Goal: Information Seeking & Learning: Learn about a topic

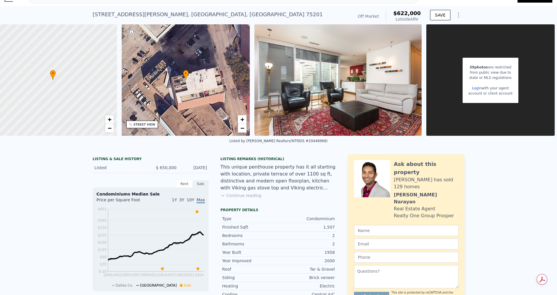
scroll to position [2, 0]
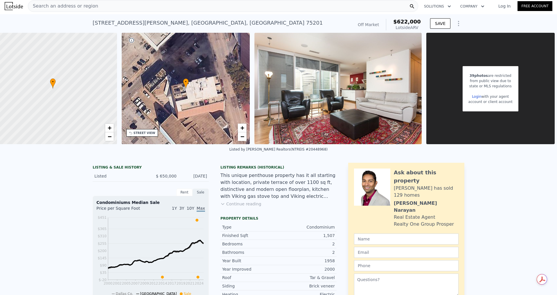
click at [473, 97] on link "Login" at bounding box center [476, 97] width 9 height 4
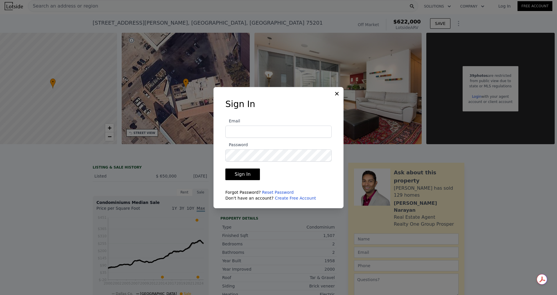
click at [279, 200] on link "Create Free Account" at bounding box center [295, 198] width 41 height 5
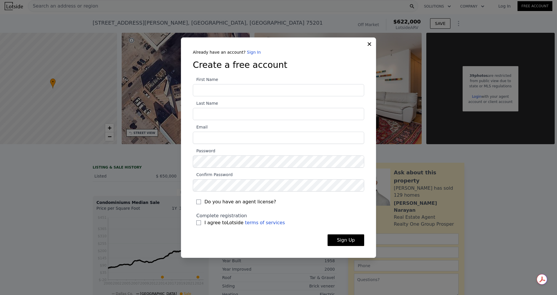
click at [253, 202] on span "Do you have an agent license?" at bounding box center [240, 202] width 72 height 7
click at [201, 202] on input "Do you have an agent license?" at bounding box center [198, 202] width 5 height 5
checkbox input "true"
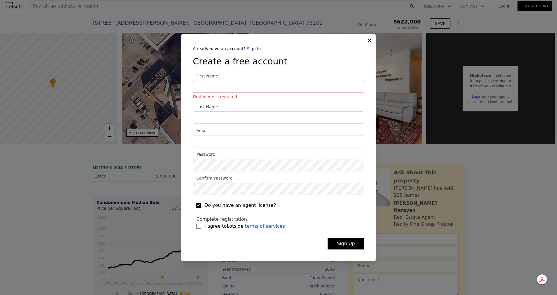
click at [220, 228] on span "I agree to Lotside terms of services" at bounding box center [244, 226] width 80 height 7
click at [201, 228] on input "I agree to Lotside terms of services" at bounding box center [198, 226] width 5 height 5
click at [214, 229] on span "I agree to Lotside terms of services" at bounding box center [244, 226] width 80 height 7
click at [201, 229] on input "I agree to Lotside terms of services" at bounding box center [198, 226] width 5 height 5
checkbox input "false"
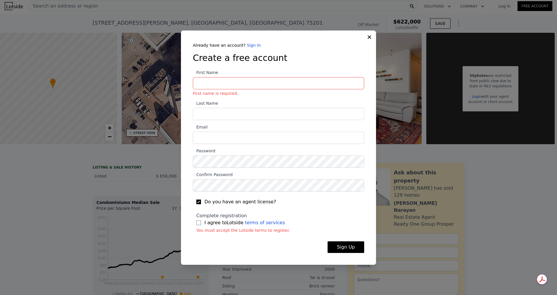
click at [224, 204] on span "Do you have an agent license?" at bounding box center [240, 202] width 72 height 7
click at [201, 204] on input "Do you have an agent license?" at bounding box center [198, 202] width 5 height 5
checkbox input "false"
click at [370, 39] on icon at bounding box center [370, 37] width 6 height 6
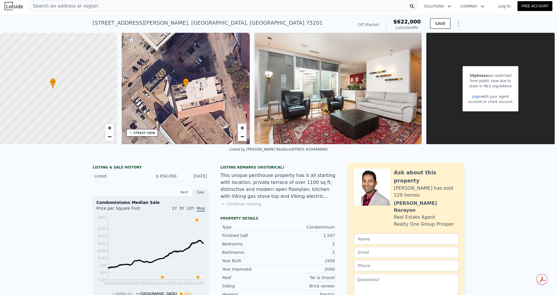
click at [74, 7] on span "Search an address or region" at bounding box center [63, 6] width 70 height 7
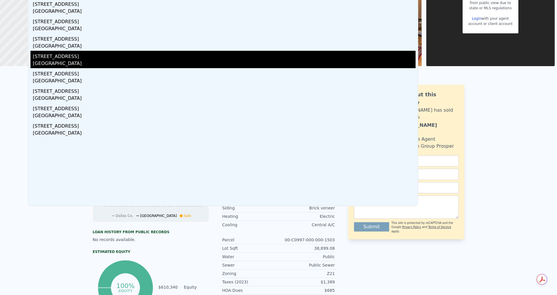
scroll to position [0, 0]
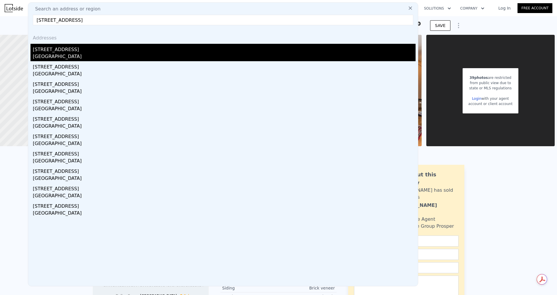
type input "[STREET_ADDRESS]"
click at [95, 52] on div "[STREET_ADDRESS]" at bounding box center [224, 48] width 383 height 9
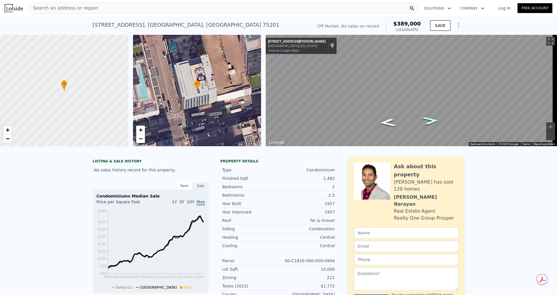
click at [430, 121] on icon "Go South, N Akard St" at bounding box center [430, 121] width 31 height 12
click at [431, 122] on icon "Go South, N Akard St" at bounding box center [430, 121] width 31 height 12
click at [393, 125] on icon "Go North, N Akard St" at bounding box center [387, 123] width 31 height 12
click at [391, 124] on icon "Go North, N Akard St" at bounding box center [387, 123] width 31 height 12
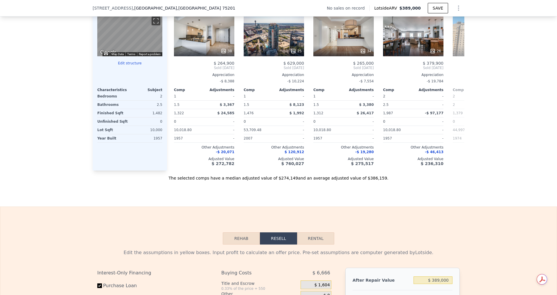
scroll to position [656, 0]
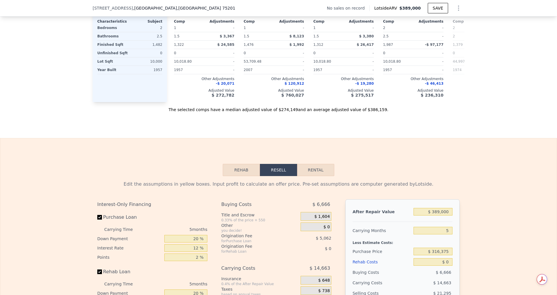
type input "44997.479999999996"
checkbox input "false"
type input "$ 622,000"
type input "-$ 106,503"
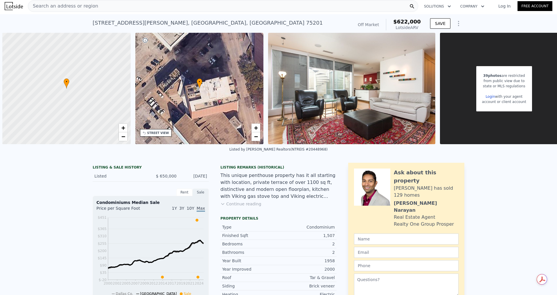
scroll to position [0, 2]
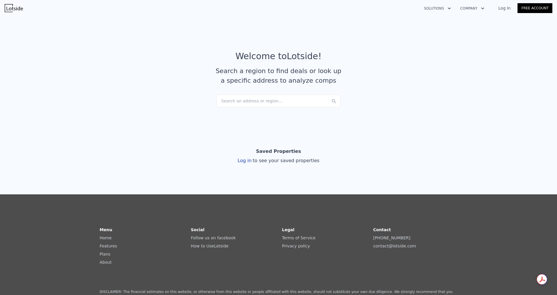
click at [266, 103] on div "Search an address or region..." at bounding box center [278, 101] width 124 height 13
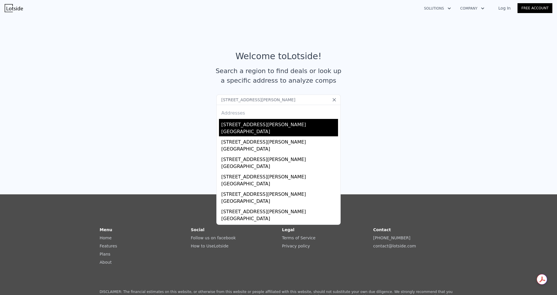
type input "[STREET_ADDRESS][PERSON_NAME]"
click at [255, 130] on div "[GEOGRAPHIC_DATA]" at bounding box center [279, 132] width 117 height 8
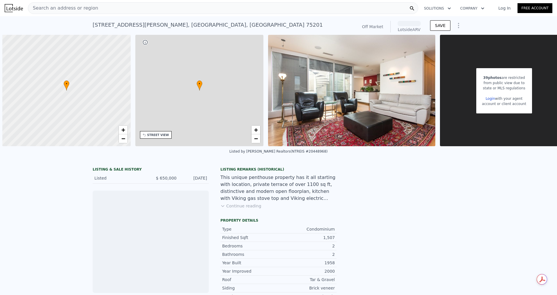
scroll to position [0, 2]
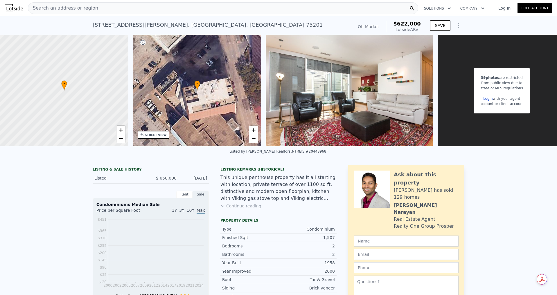
click at [508, 10] on link "Log In" at bounding box center [504, 8] width 26 height 6
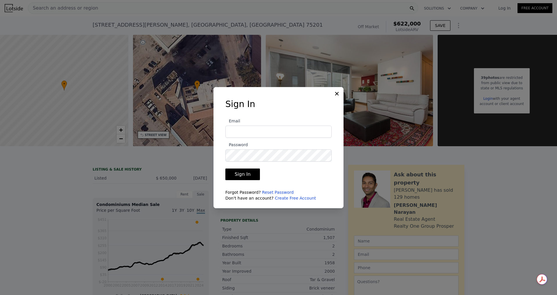
click at [268, 132] on input "Email" at bounding box center [278, 132] width 106 height 12
type input "andrew@godefroybeauty.com"
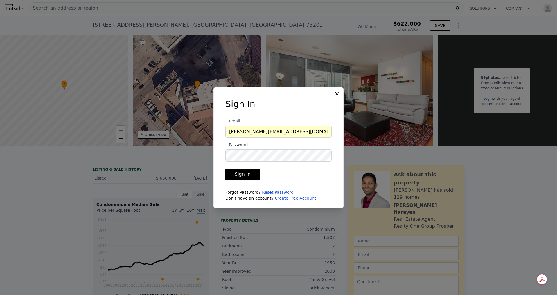
click at [244, 173] on button "Sign In" at bounding box center [242, 175] width 35 height 12
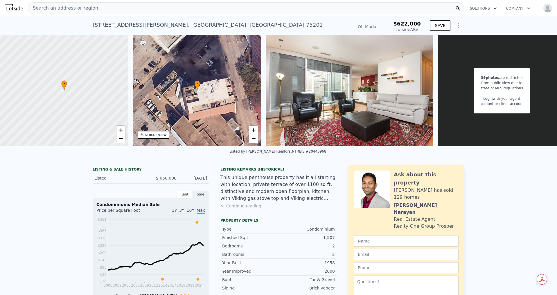
click at [513, 190] on div "LISTING & SALE HISTORY Listed $ 650,000 Oct 6, 2023 Rent Sale Rent over time Pr…" at bounding box center [278, 291] width 557 height 263
click at [526, 7] on icon "button" at bounding box center [529, 8] width 6 height 7
click at [520, 8] on button "Company" at bounding box center [518, 8] width 33 height 10
click at [546, 8] on img "button" at bounding box center [547, 7] width 9 height 9
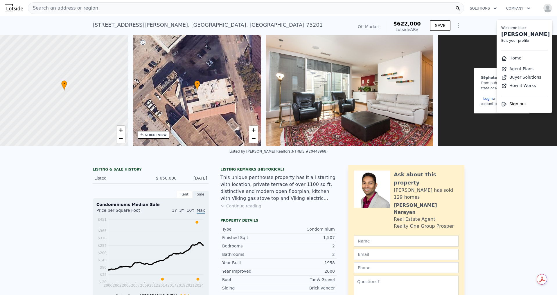
click at [511, 34] on link "Andrew Campbell" at bounding box center [525, 34] width 49 height 6
select select "53"
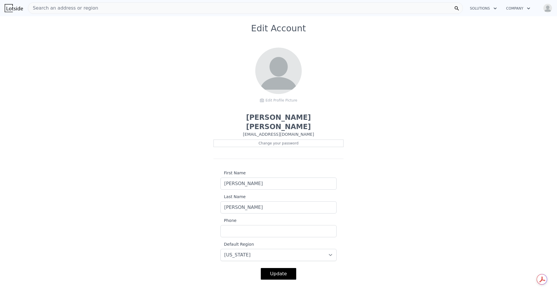
click at [17, 8] on img at bounding box center [14, 8] width 18 height 8
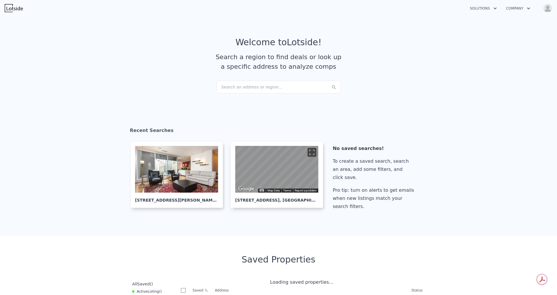
checkbox input "true"
click at [181, 168] on div at bounding box center [176, 169] width 83 height 47
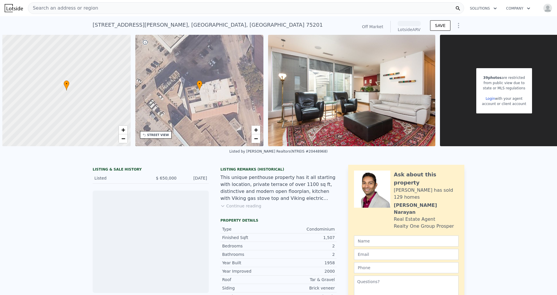
scroll to position [0, 2]
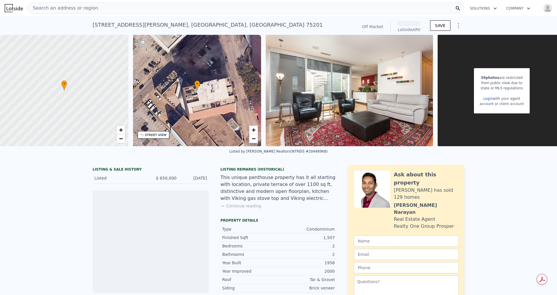
click at [487, 98] on link "Login" at bounding box center [487, 99] width 9 height 4
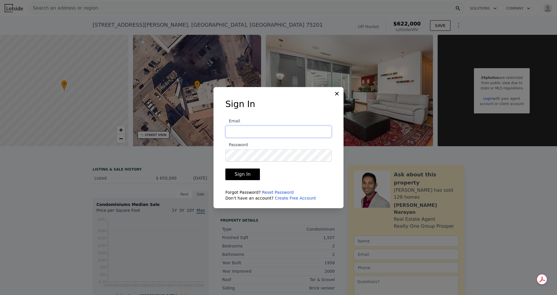
type input "[PERSON_NAME][EMAIL_ADDRESS][DOMAIN_NAME]"
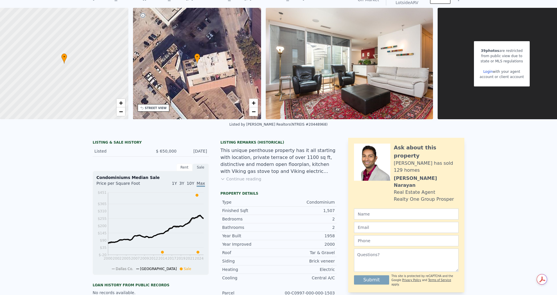
scroll to position [0, 0]
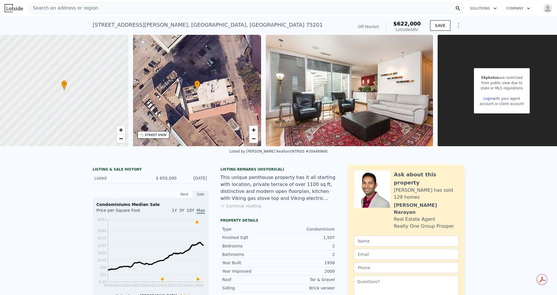
click at [365, 104] on img at bounding box center [349, 91] width 167 height 112
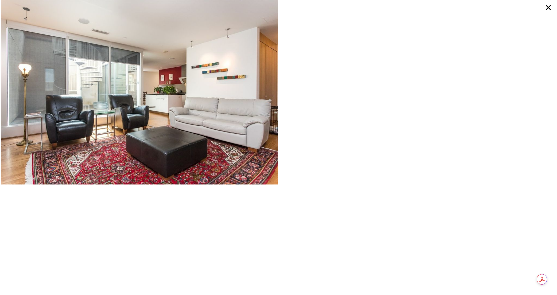
click at [550, 7] on icon at bounding box center [548, 7] width 10 height 10
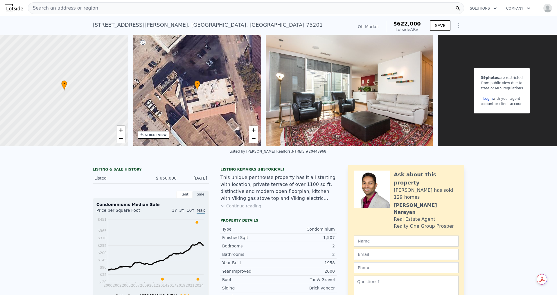
click at [456, 25] on icon "Show Options" at bounding box center [458, 25] width 7 height 7
click at [371, 28] on div "Off Market" at bounding box center [368, 27] width 21 height 6
click at [412, 24] on span "$622,000" at bounding box center [407, 24] width 28 height 6
click at [489, 98] on link "Login" at bounding box center [487, 99] width 9 height 4
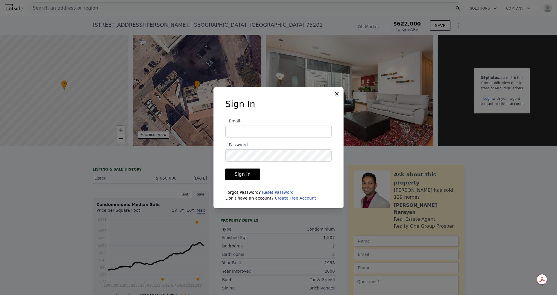
click at [405, 110] on div at bounding box center [278, 147] width 557 height 295
